Goal: Information Seeking & Learning: Understand process/instructions

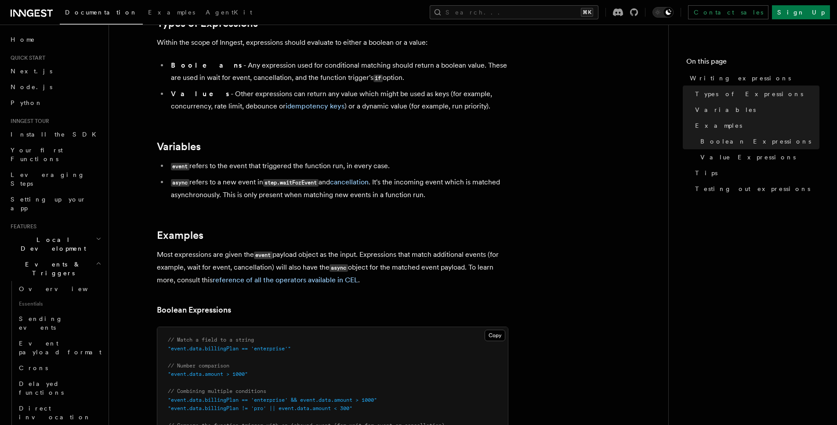
scroll to position [141, 0]
